Goal: Information Seeking & Learning: Check status

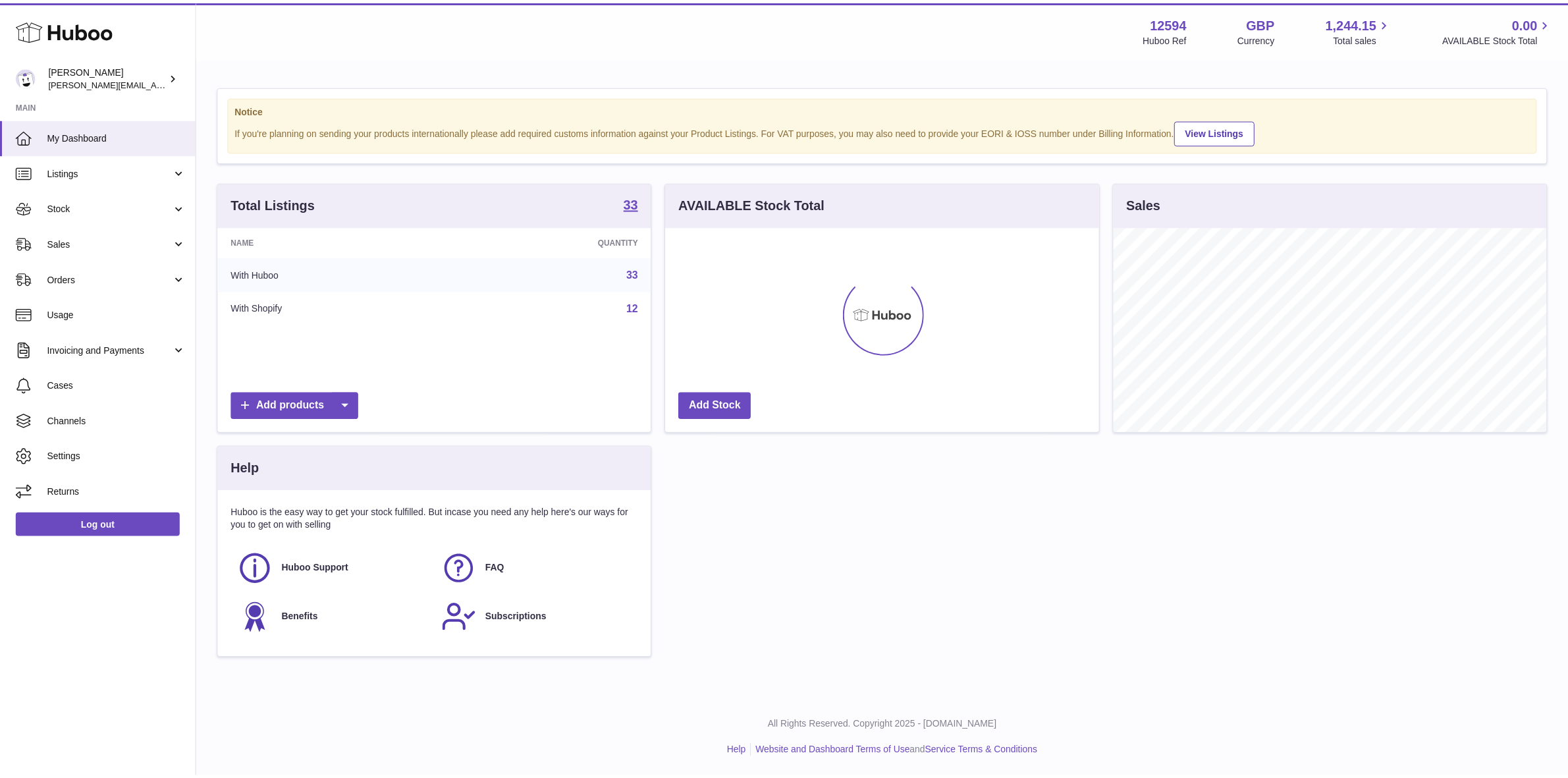
scroll to position [205, 437]
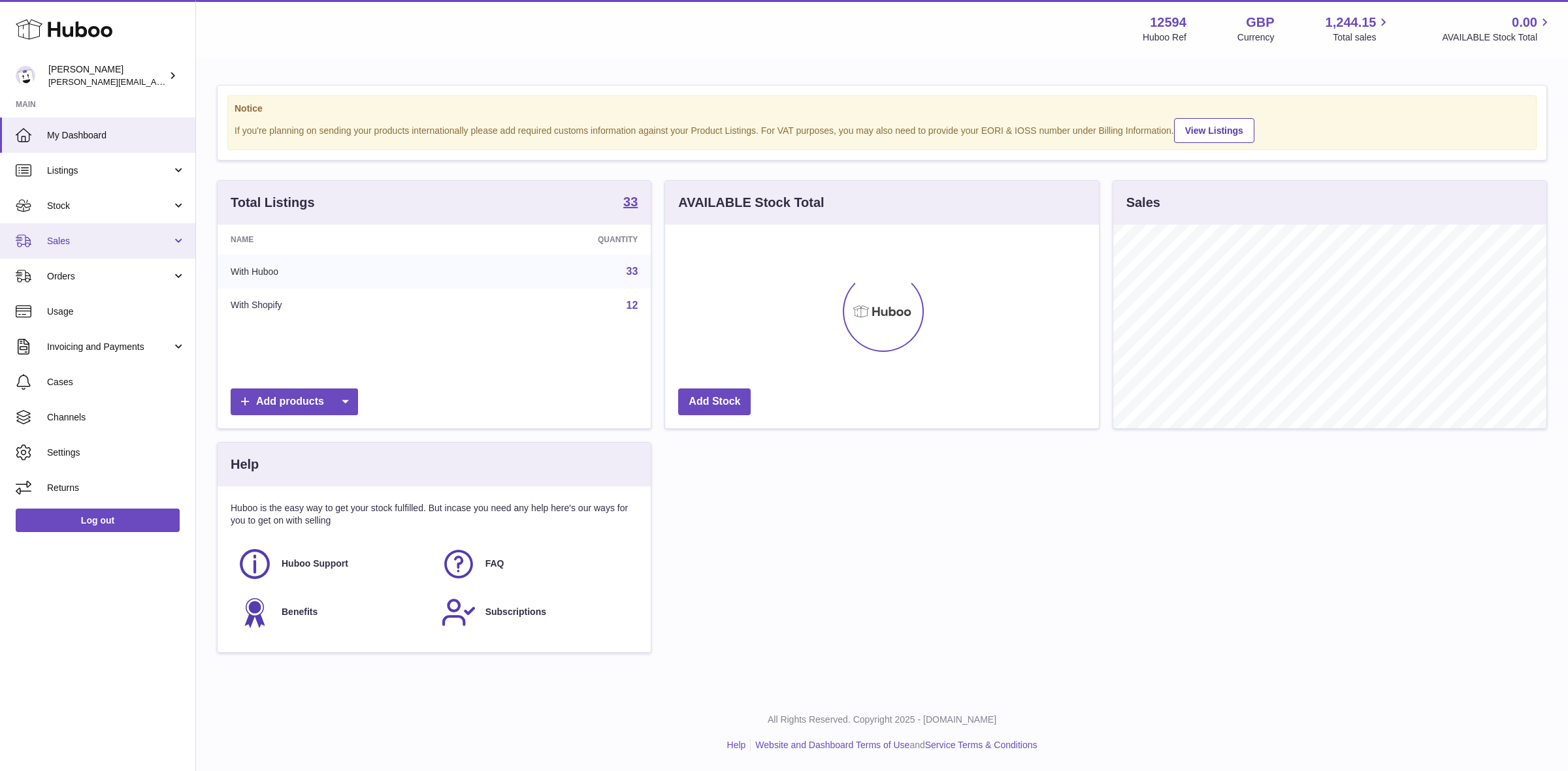
click at [108, 241] on span "Sales" at bounding box center [109, 241] width 125 height 12
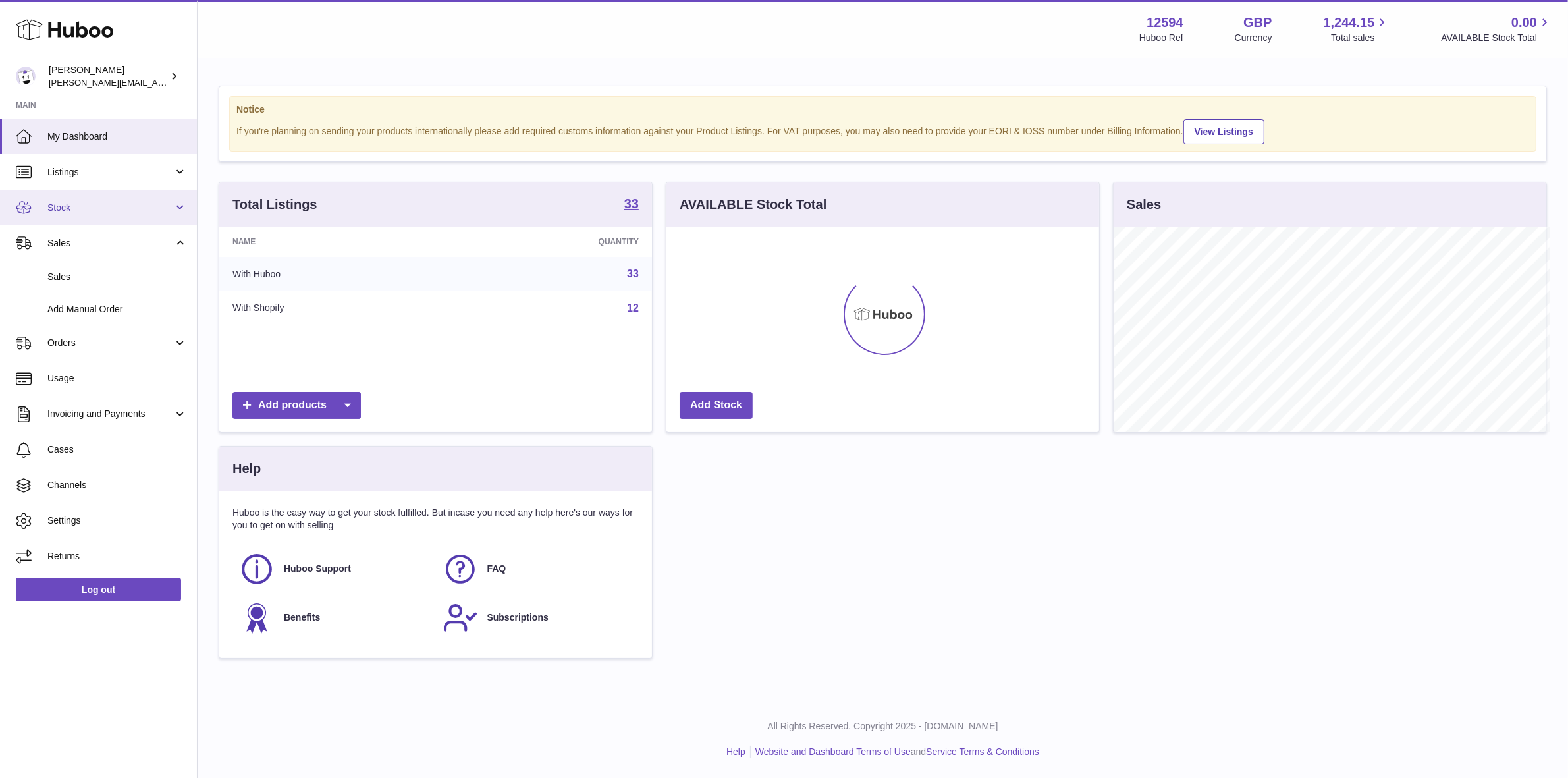
scroll to position [658550, 658211]
click at [73, 211] on span "Stock" at bounding box center [110, 208] width 126 height 12
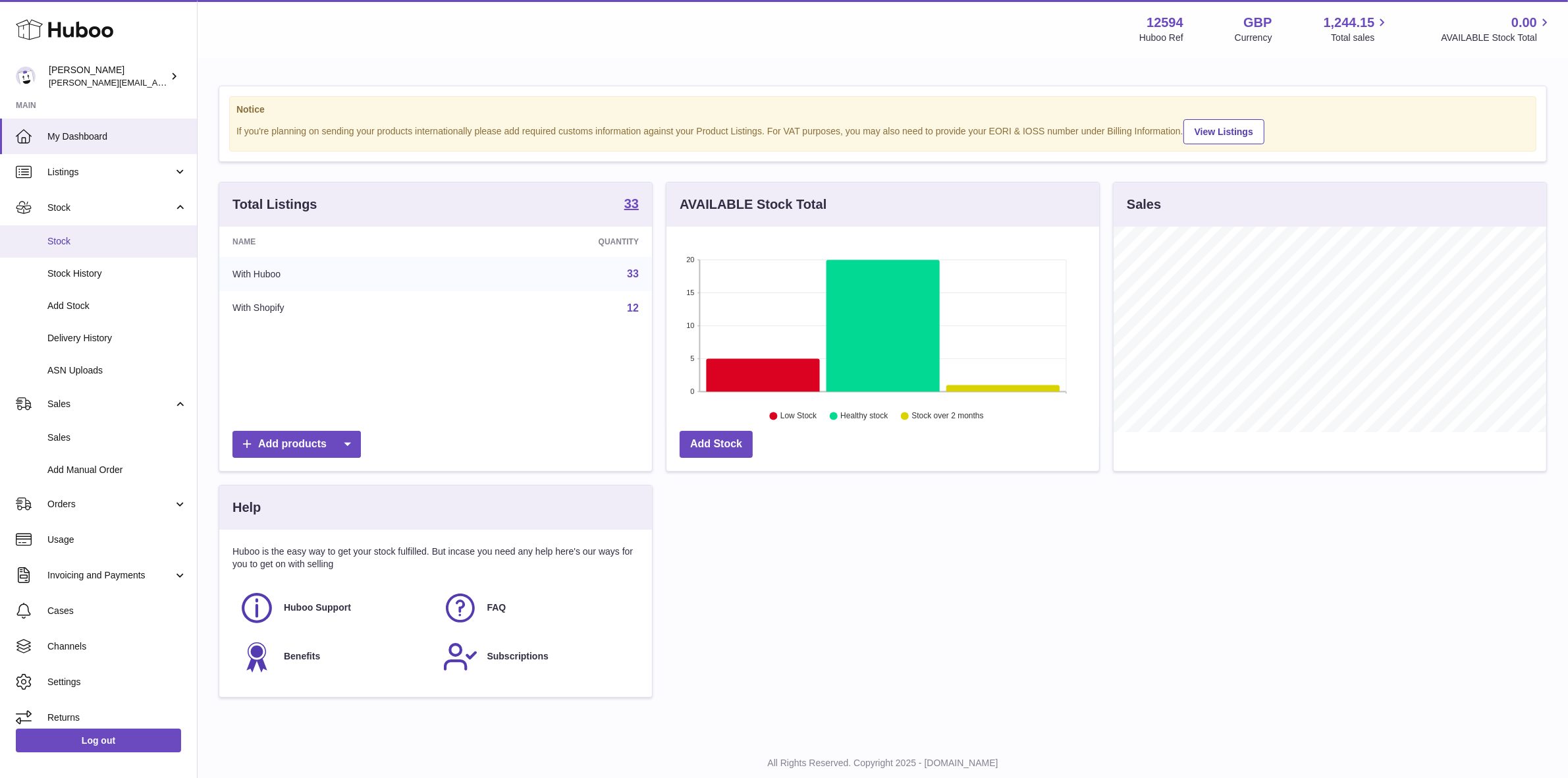
click at [56, 237] on span "Stock" at bounding box center [117, 241] width 139 height 12
click at [62, 236] on span "Stock" at bounding box center [117, 241] width 139 height 12
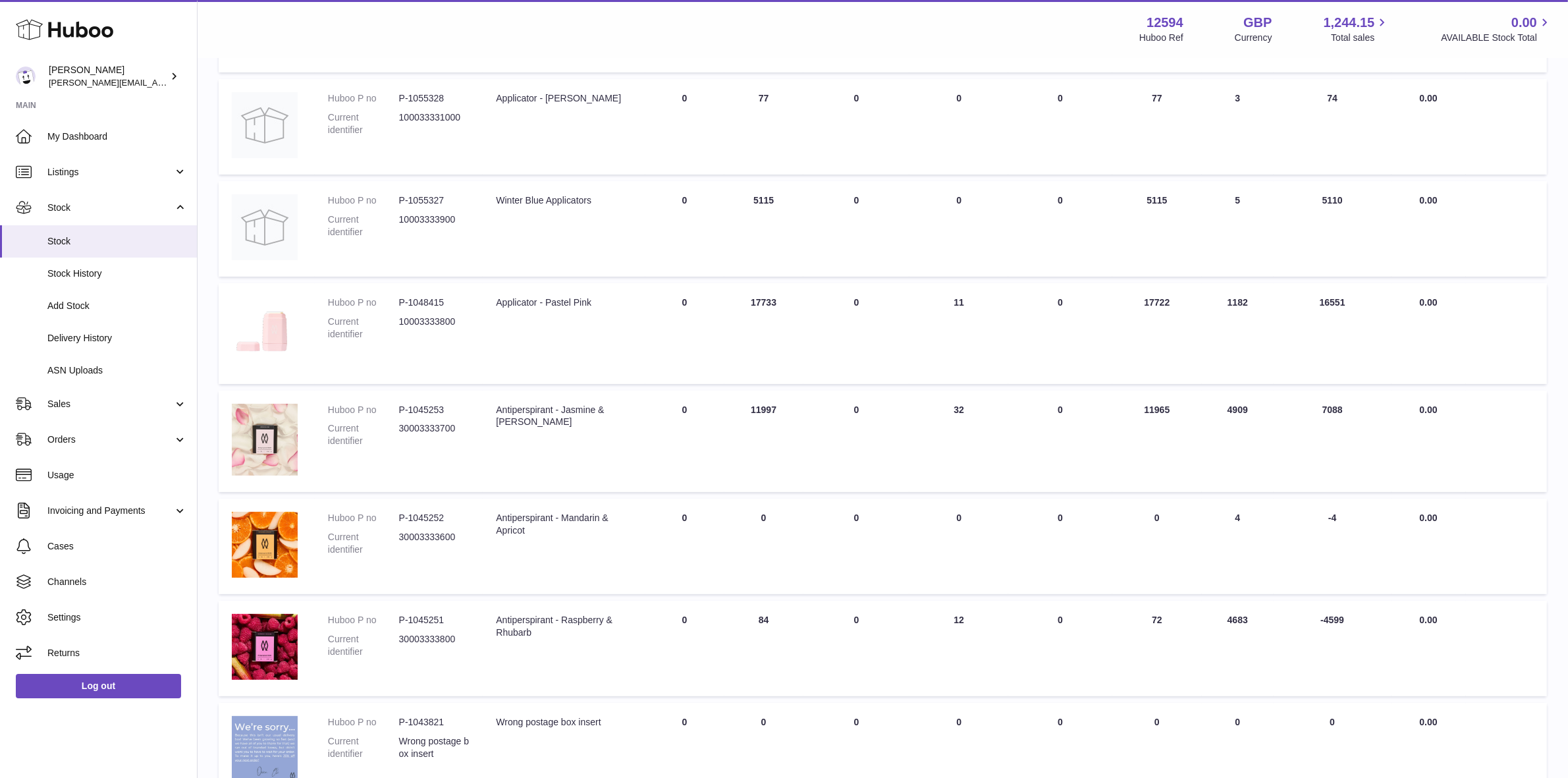
scroll to position [494, 0]
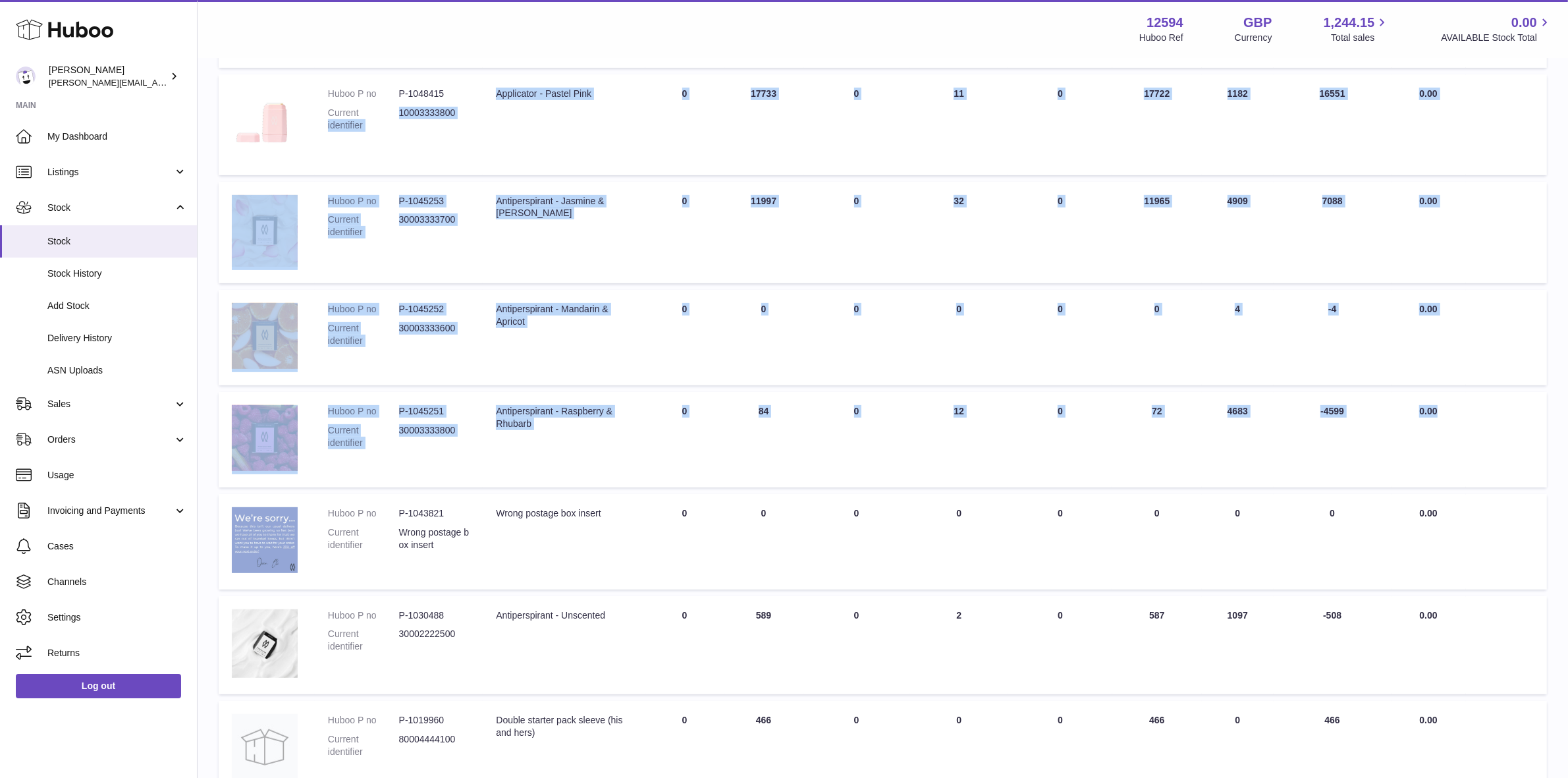
drag, startPoint x: 1495, startPoint y: 449, endPoint x: 376, endPoint y: 116, distance: 1167.5
click at [376, 116] on tbody "Huboo P no P-1055329 Current identifier 100033331100 Description Applicator - L…" at bounding box center [883, 282] width 1329 height 1029
click at [1265, 475] on td "30 DAY SALES 4683" at bounding box center [1238, 439] width 72 height 95
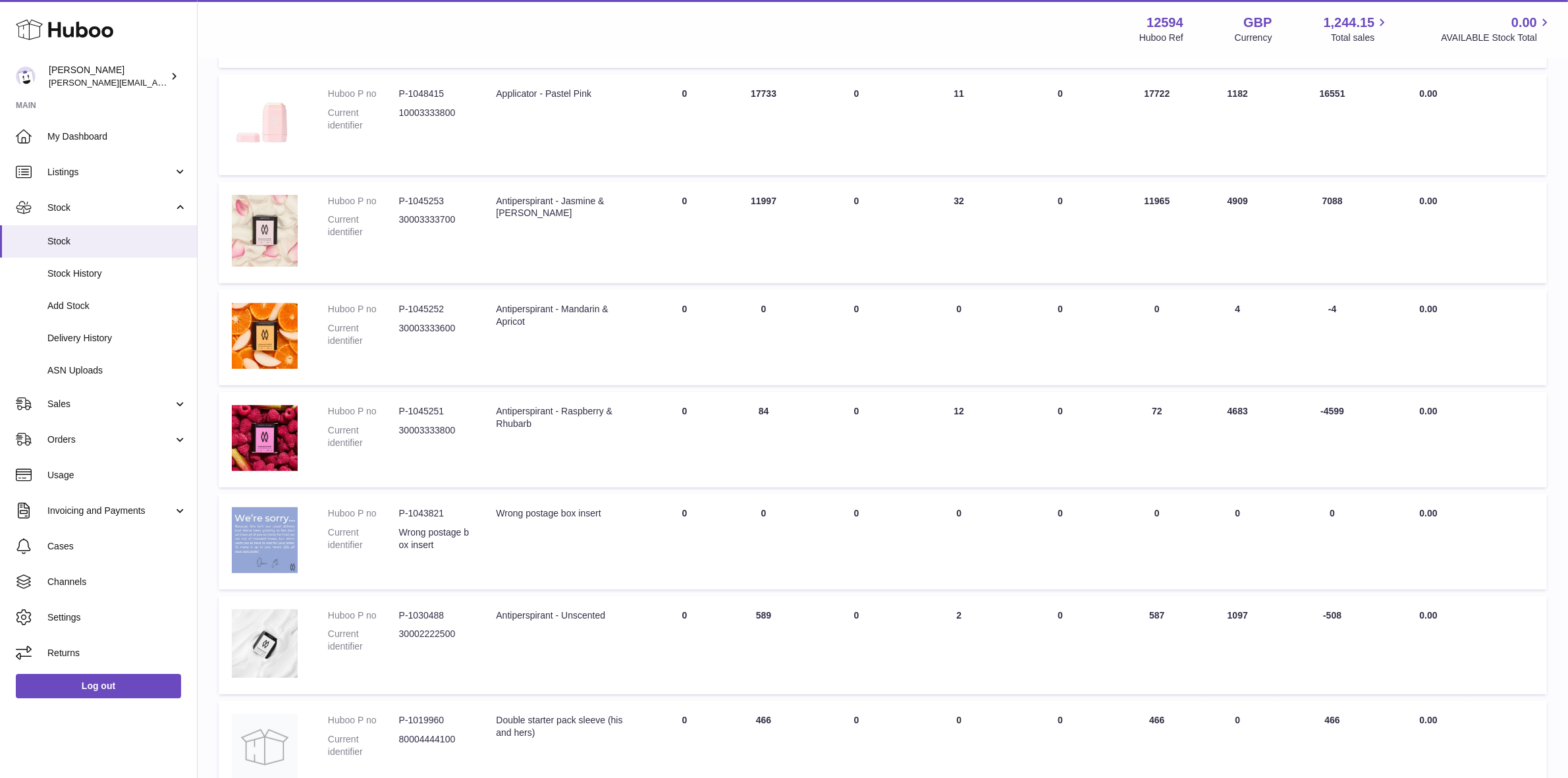
click at [1497, 464] on td at bounding box center [1507, 439] width 81 height 95
drag, startPoint x: 1530, startPoint y: 445, endPoint x: 866, endPoint y: 425, distance: 664.3
click at [504, 422] on tr "Huboo P no P-1045251 Current identifier 30003333800 Description Antiperspirant …" at bounding box center [883, 439] width 1329 height 95
click at [1493, 471] on td at bounding box center [1507, 439] width 81 height 95
drag, startPoint x: 914, startPoint y: 437, endPoint x: 433, endPoint y: 415, distance: 481.5
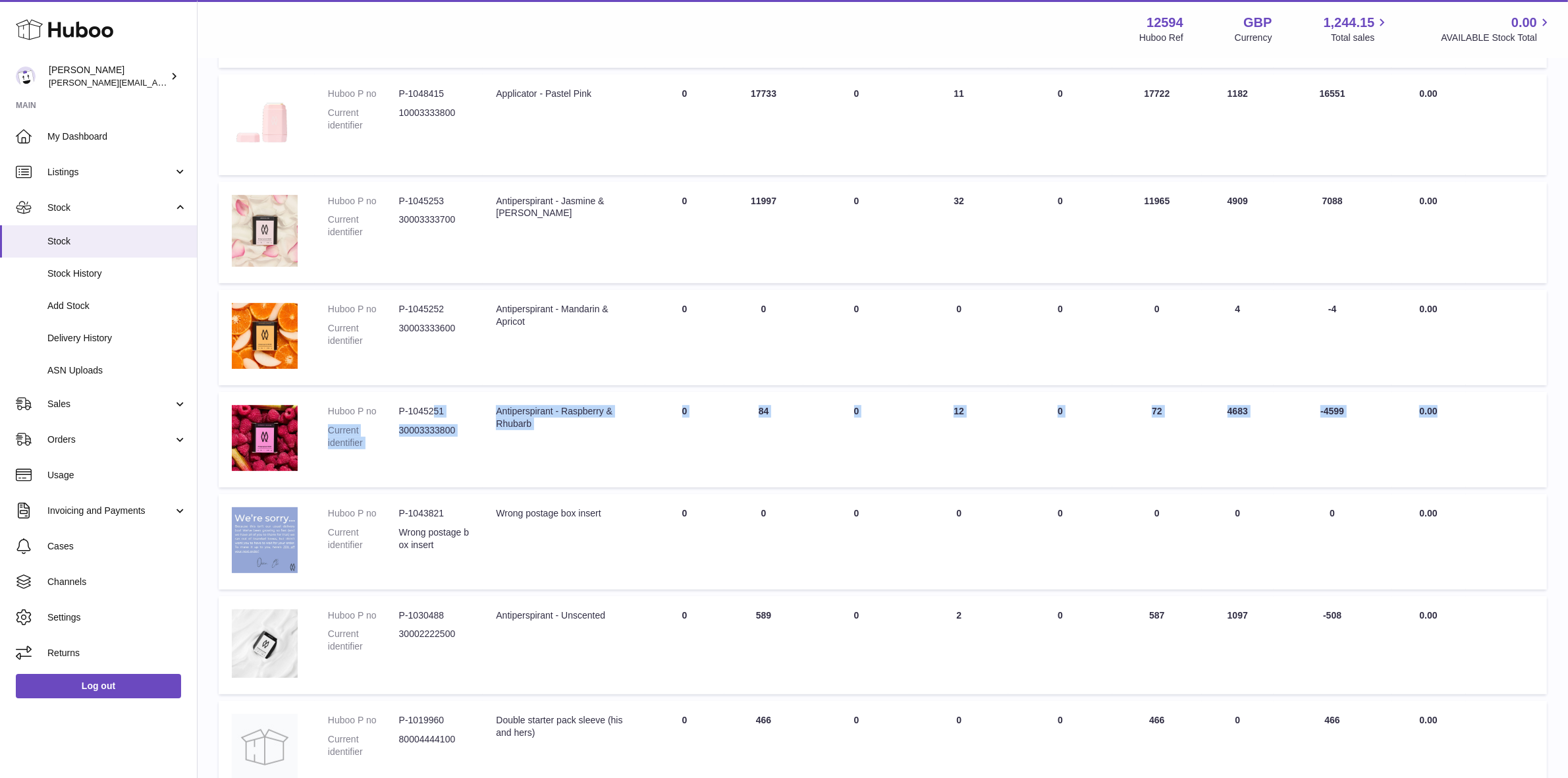
click at [433, 415] on tr "Huboo P no P-1045251 Current identifier 30003333800 Description Antiperspirant …" at bounding box center [883, 439] width 1329 height 95
click at [1233, 469] on td "30 DAY SALES 4683" at bounding box center [1238, 439] width 72 height 95
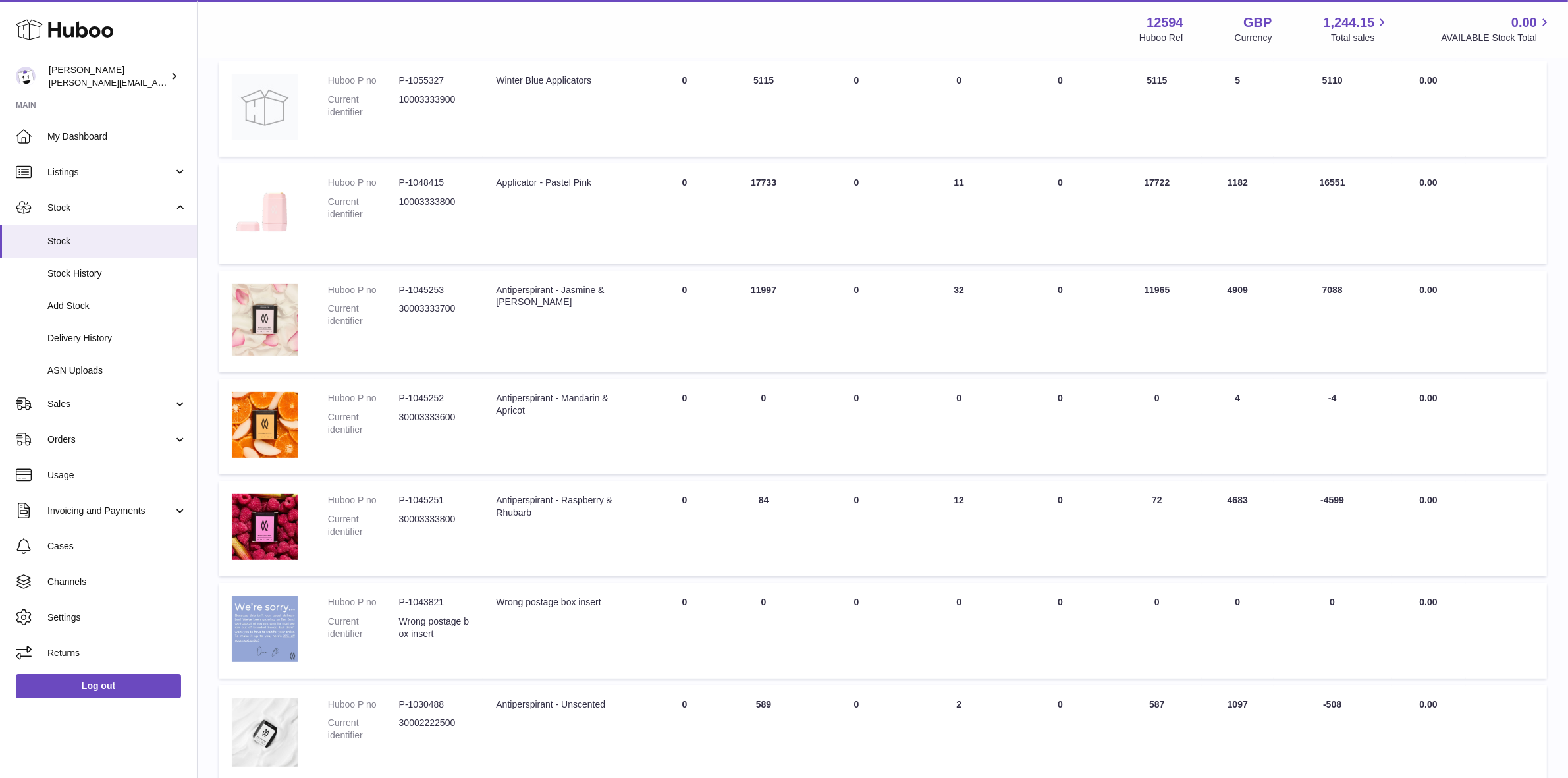
scroll to position [165, 0]
